Goal: Task Accomplishment & Management: Manage account settings

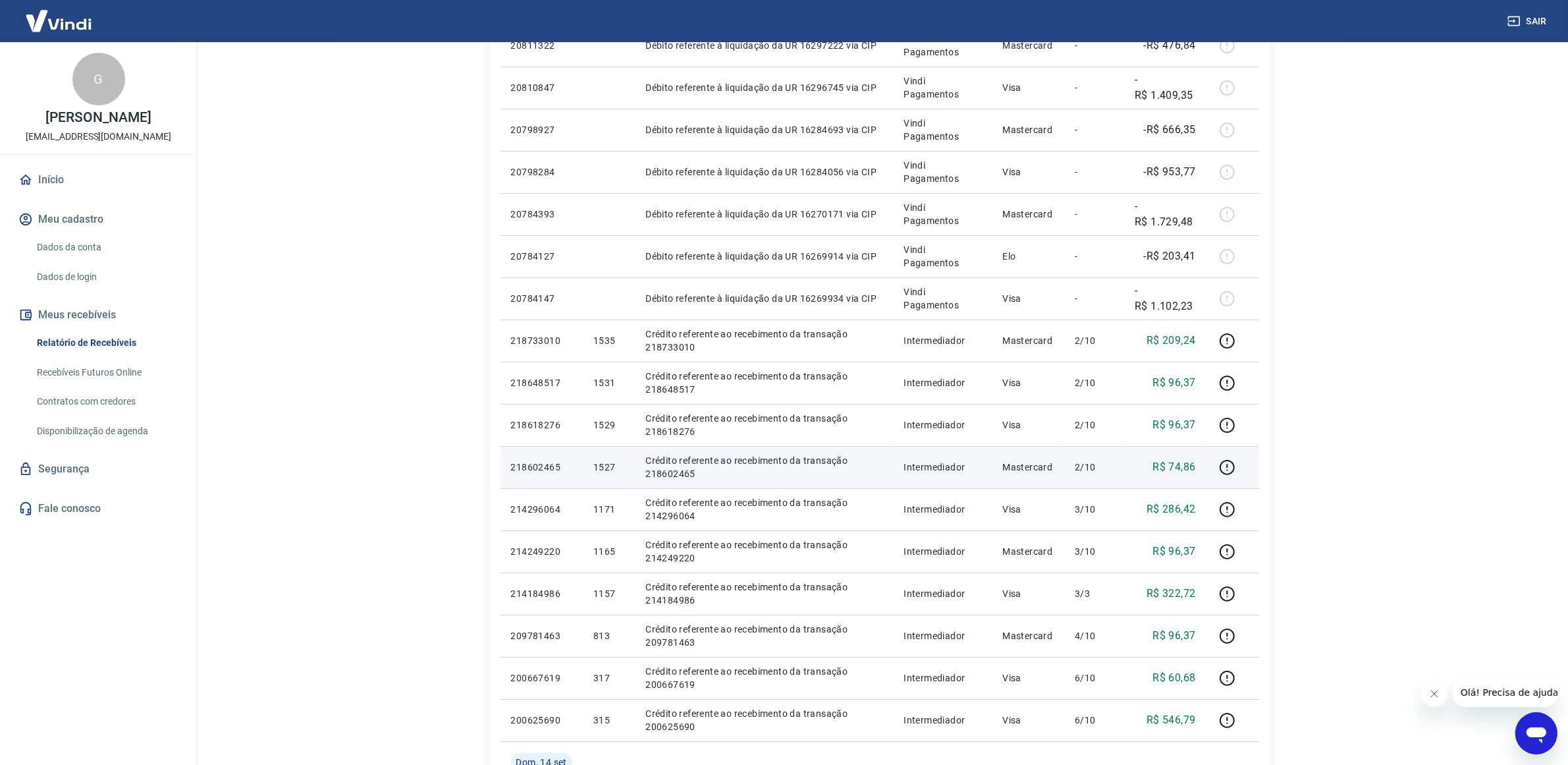
scroll to position [649, 0]
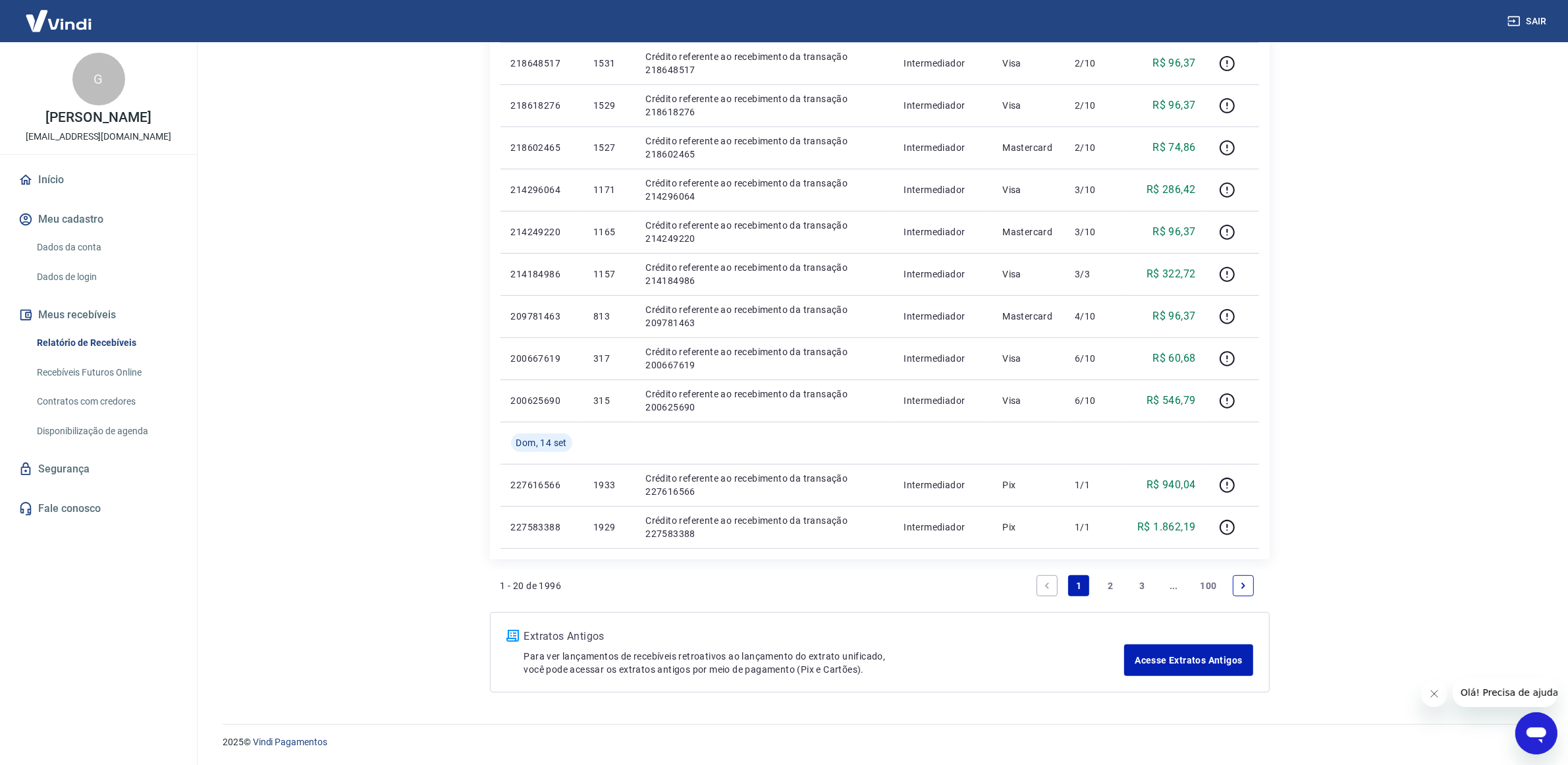
click at [1108, 597] on li "2" at bounding box center [1110, 586] width 32 height 32
click at [1113, 590] on link "2" at bounding box center [1110, 586] width 21 height 21
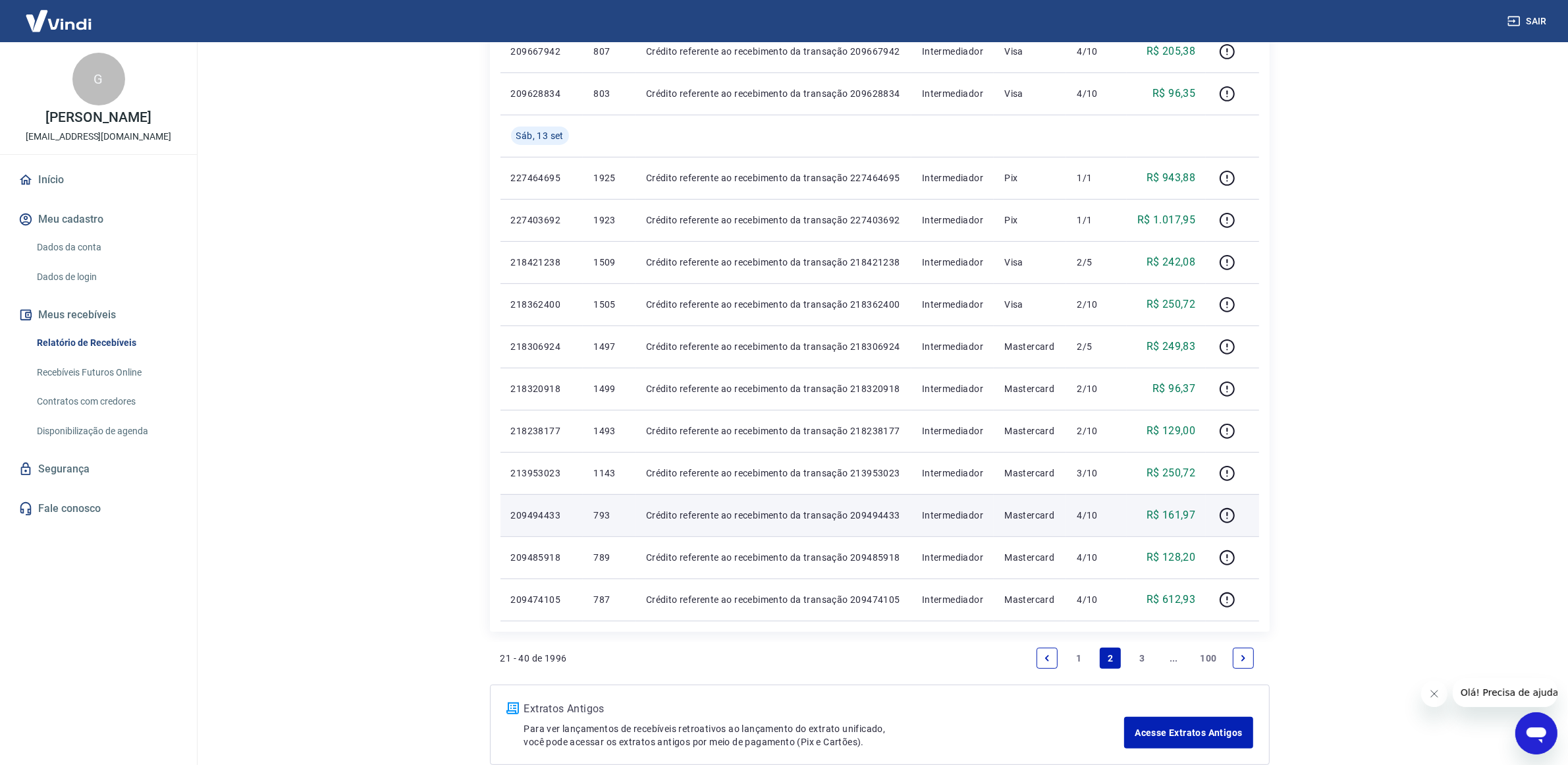
scroll to position [649, 0]
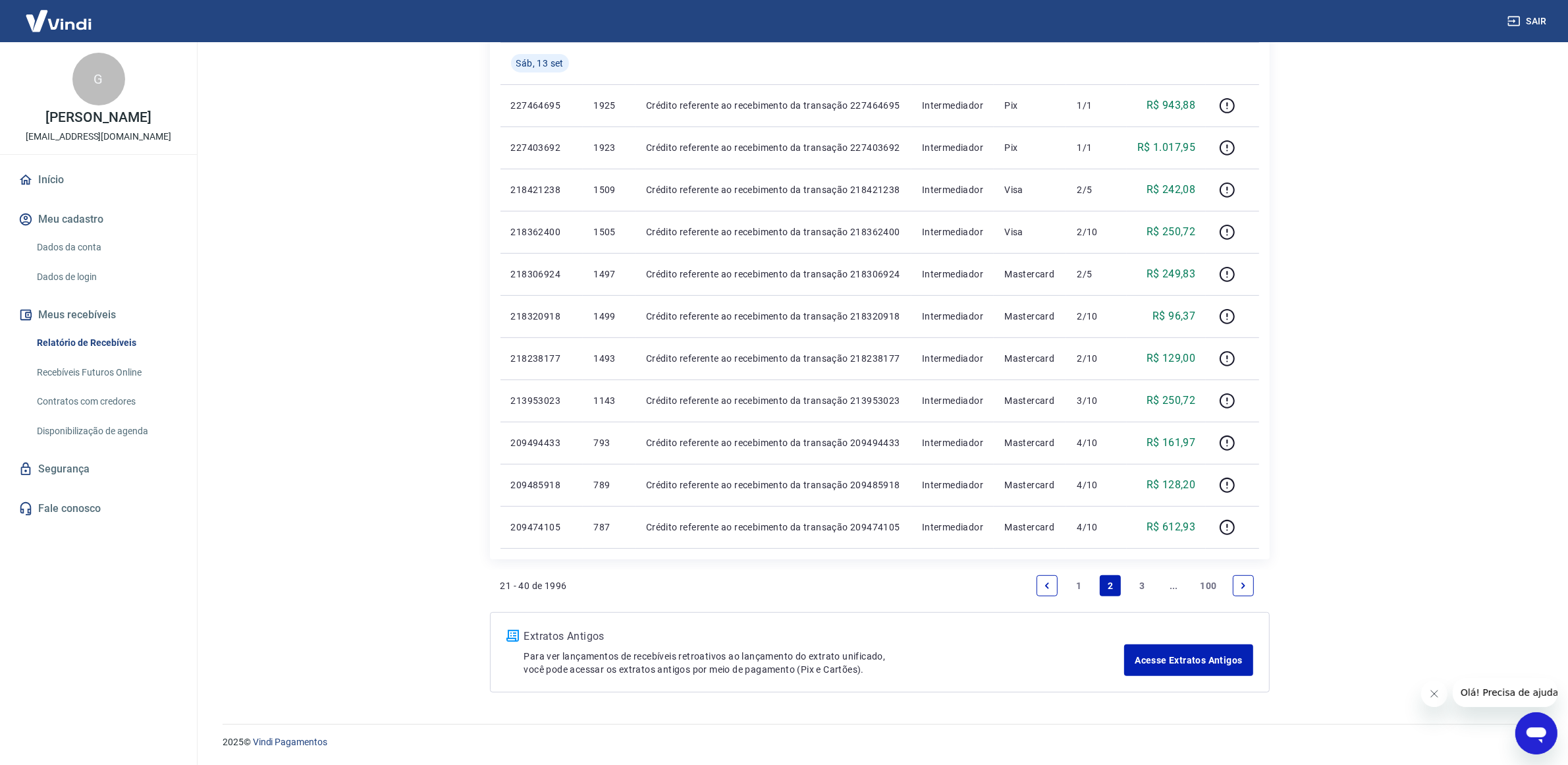
click at [1134, 588] on link "3" at bounding box center [1142, 586] width 21 height 21
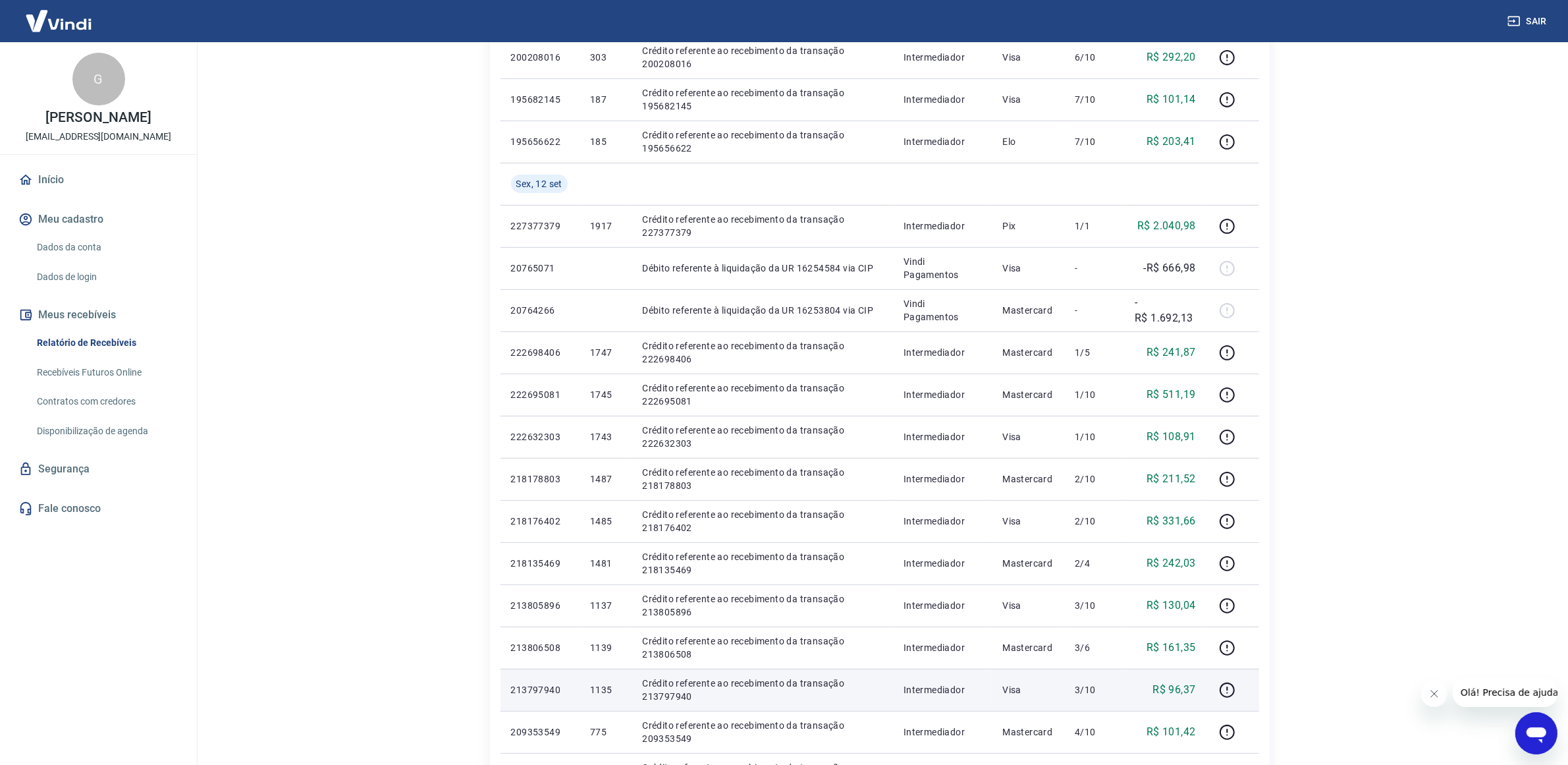
scroll to position [649, 0]
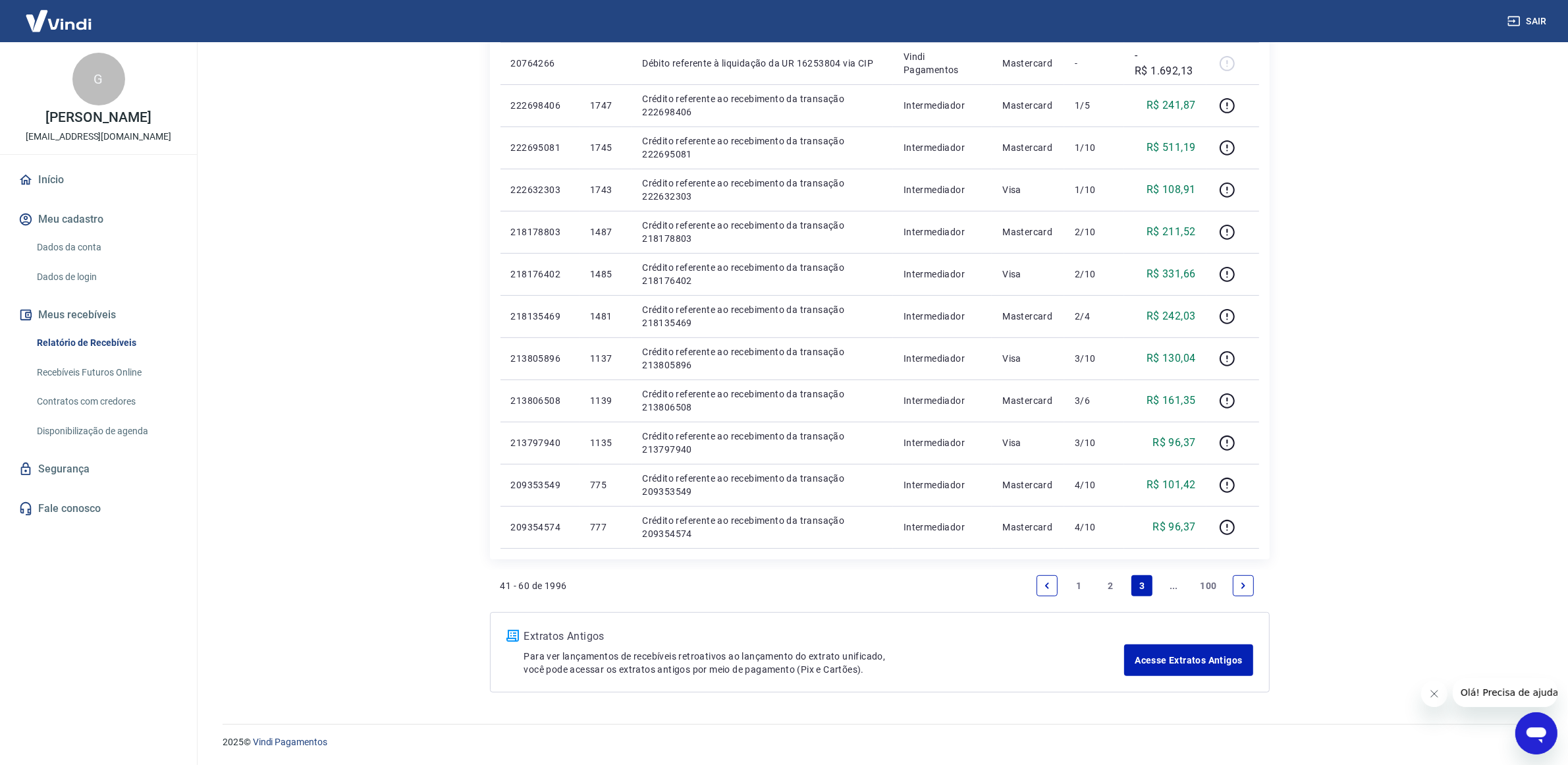
click at [1169, 578] on link "..." at bounding box center [1173, 586] width 21 height 21
